Goal: Transaction & Acquisition: Purchase product/service

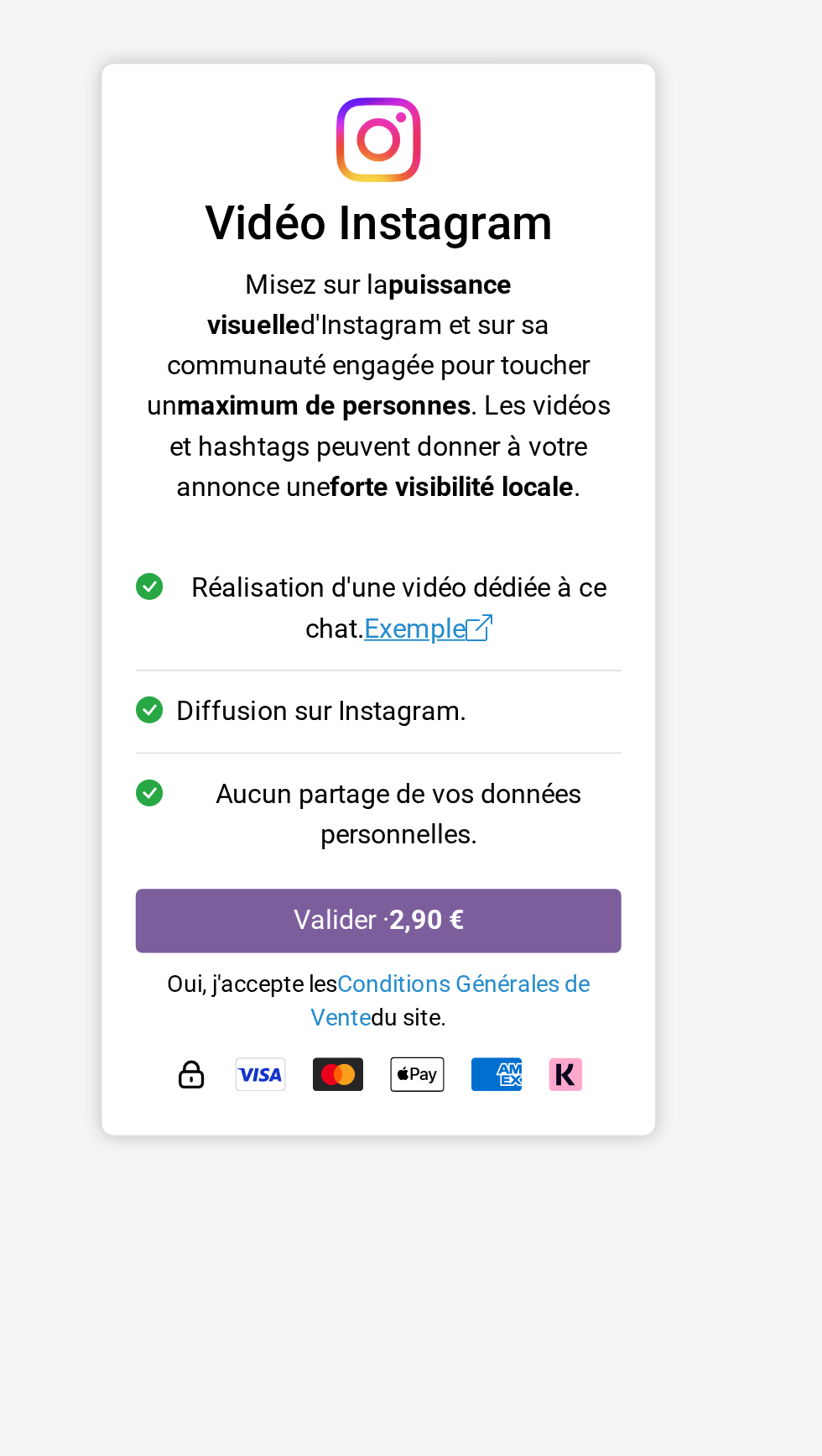
click at [460, 537] on span at bounding box center [461, 532] width 13 height 16
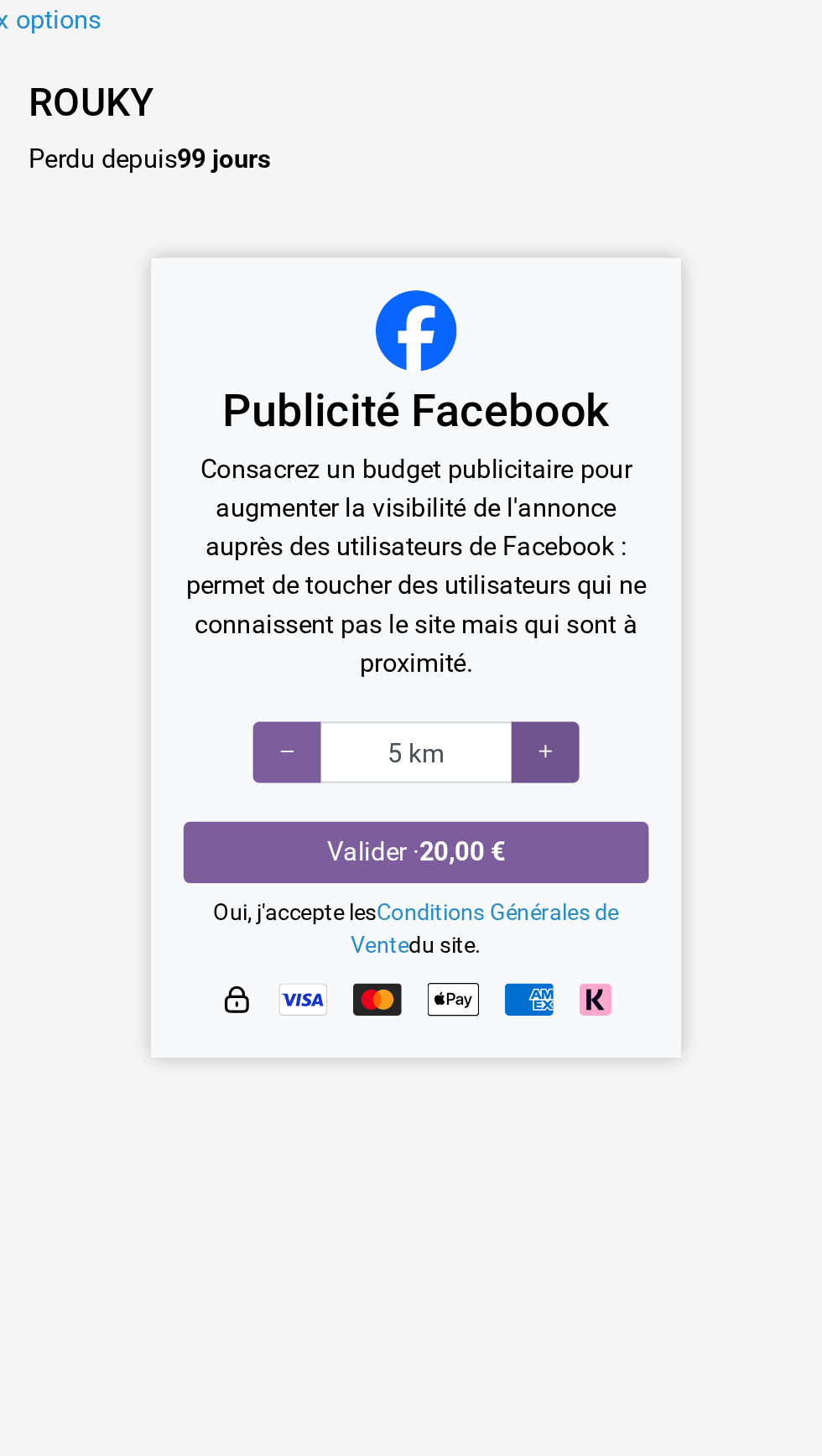
click at [487, 519] on div at bounding box center [479, 509] width 35 height 32
type input "6 km"
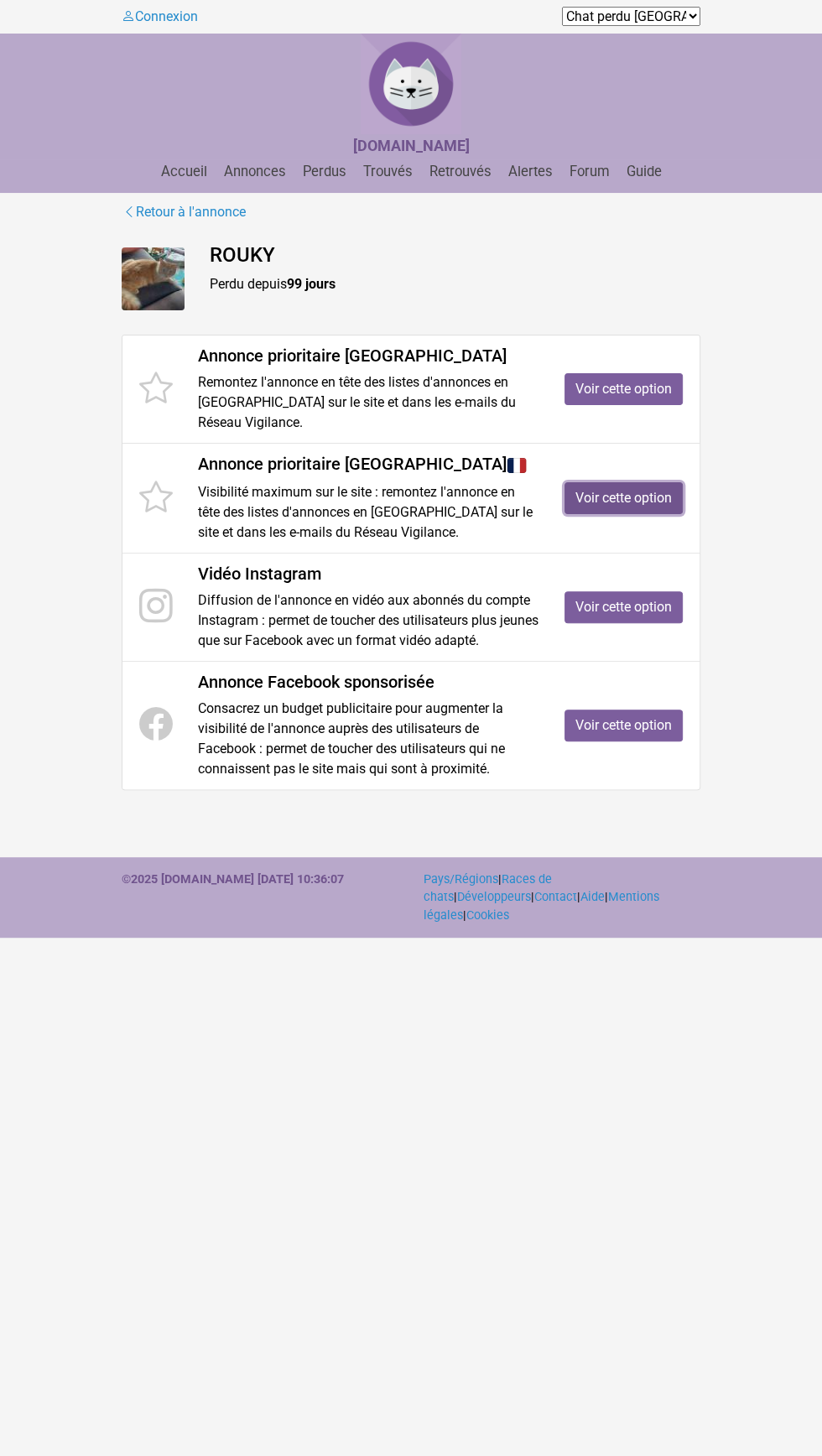
click at [649, 503] on link "Voir cette option" at bounding box center [623, 498] width 118 height 32
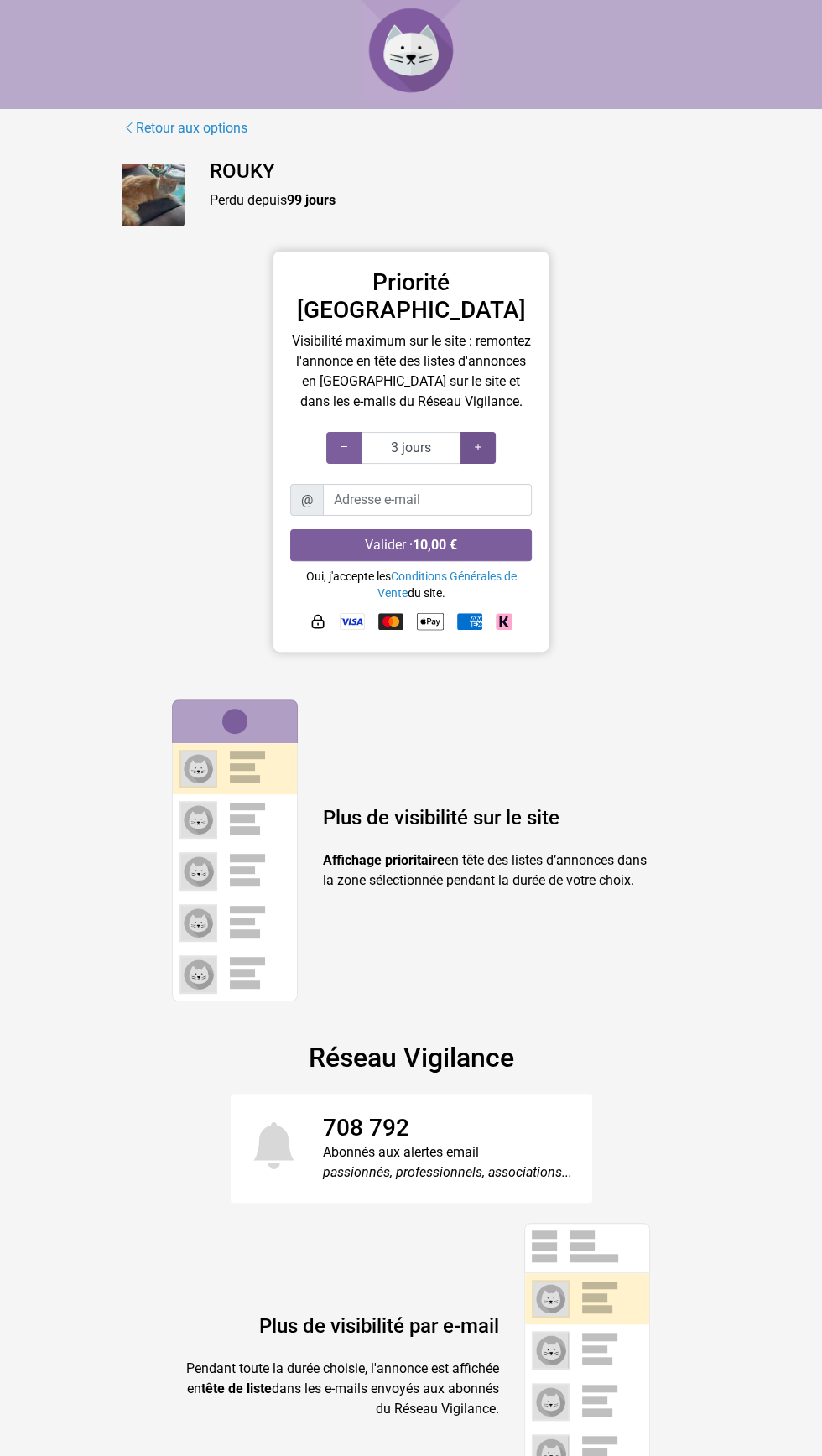
click at [487, 432] on div at bounding box center [479, 448] width 35 height 32
click at [486, 432] on div at bounding box center [479, 448] width 35 height 32
click at [491, 432] on div at bounding box center [479, 448] width 35 height 32
click at [488, 432] on div at bounding box center [479, 448] width 35 height 32
click at [365, 432] on input "7 jours" at bounding box center [411, 448] width 101 height 32
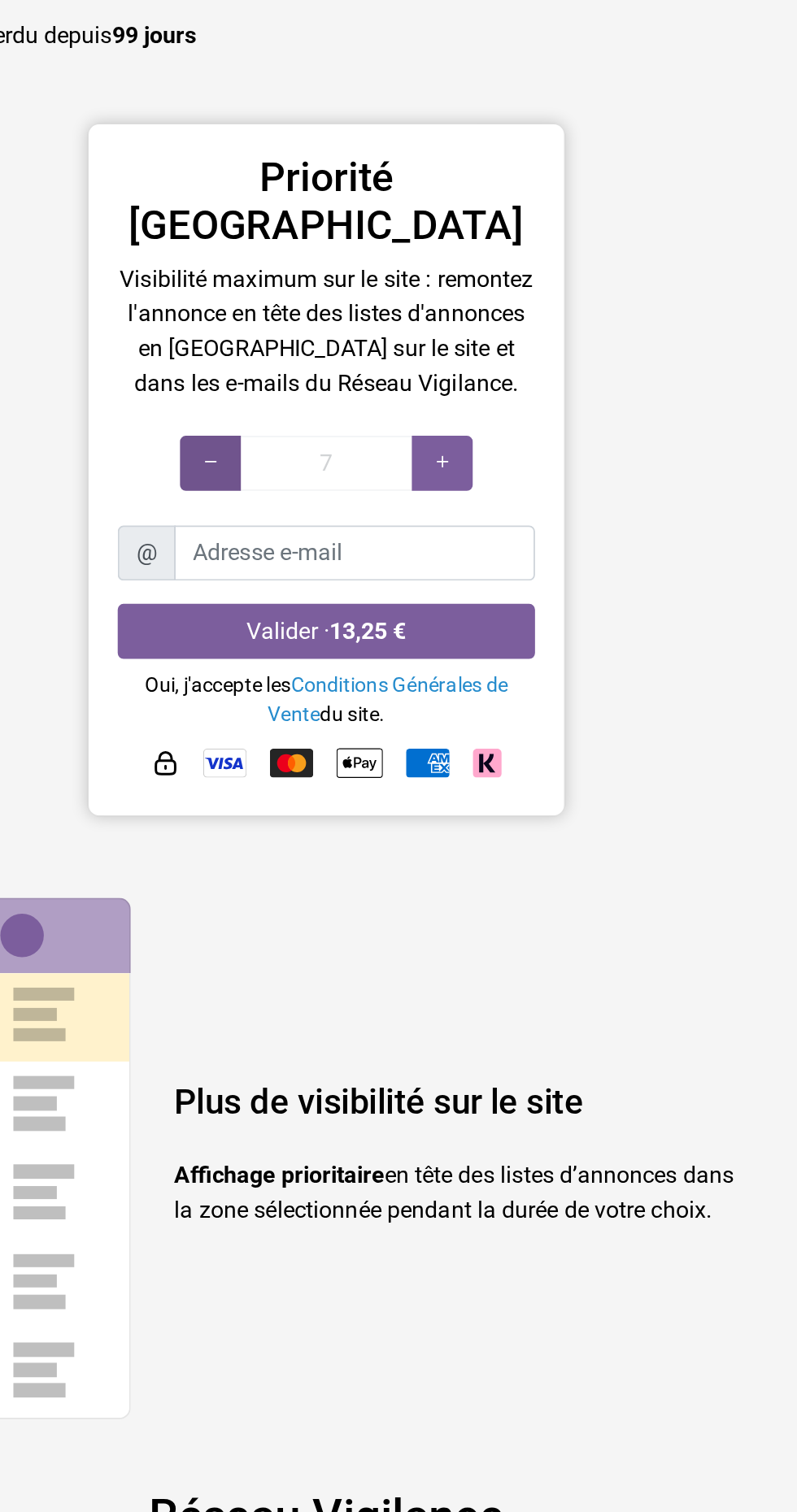
click at [343, 418] on div at bounding box center [334, 434] width 34 height 31
type input "6 jours"
